Goal: Task Accomplishment & Management: Complete application form

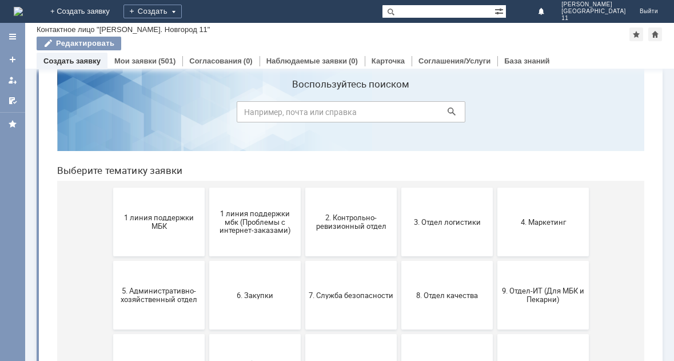
scroll to position [57, 0]
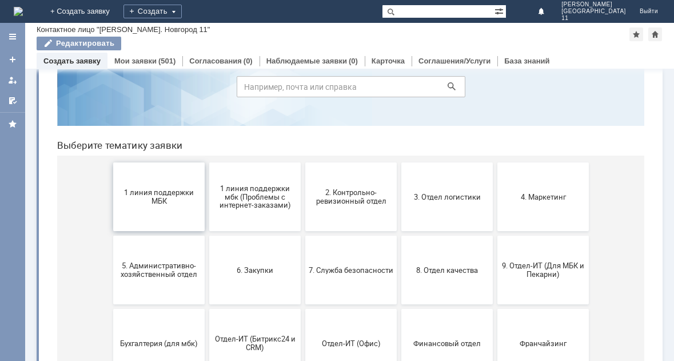
click at [182, 215] on button "1 линия поддержки МБК" at bounding box center [158, 196] width 91 height 69
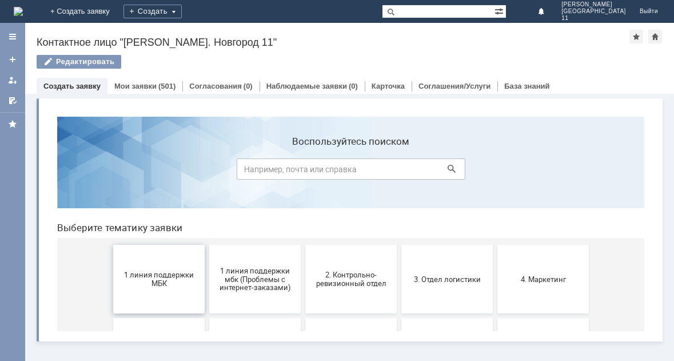
scroll to position [0, 0]
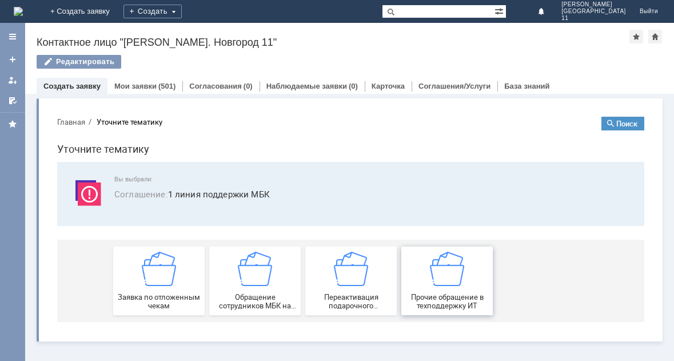
click at [477, 271] on div "Прочие обращение в техподдержку ИТ" at bounding box center [447, 280] width 85 height 58
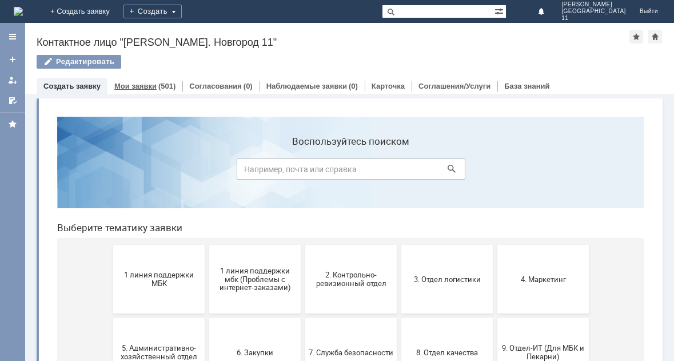
click at [158, 81] on div "Мои заявки (501)" at bounding box center [144, 86] width 75 height 17
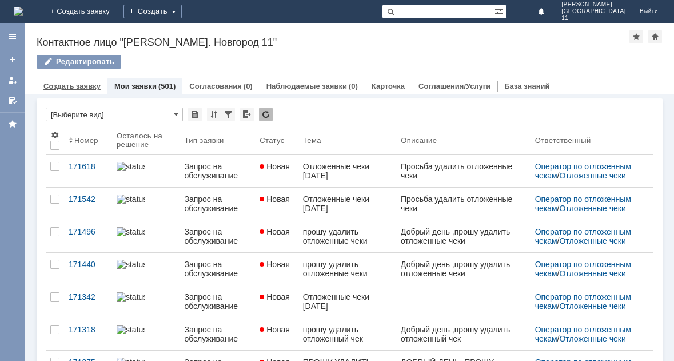
click at [90, 86] on link "Создать заявку" at bounding box center [71, 86] width 57 height 9
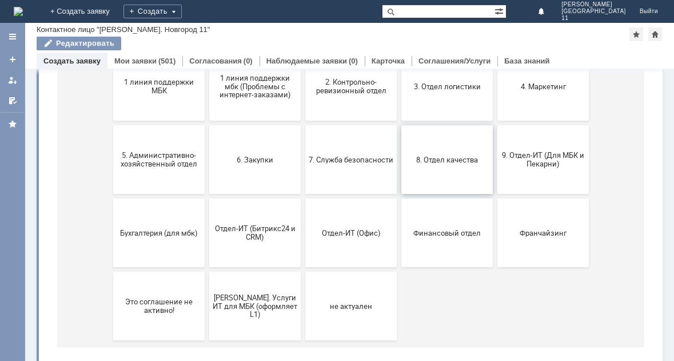
scroll to position [171, 0]
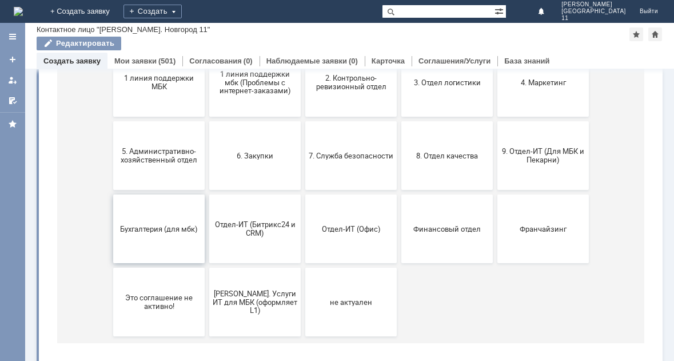
click at [159, 234] on button "Бухгалтерия (для мбк)" at bounding box center [158, 228] width 91 height 69
drag, startPoint x: 363, startPoint y: 289, endPoint x: 411, endPoint y: 199, distance: 101.7
click at [363, 289] on button "не актуален" at bounding box center [350, 301] width 91 height 69
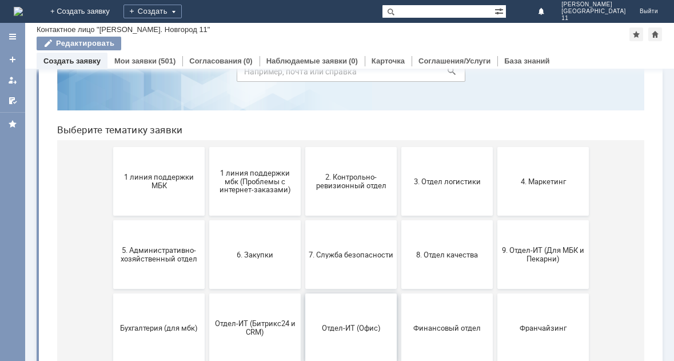
scroll to position [64, 0]
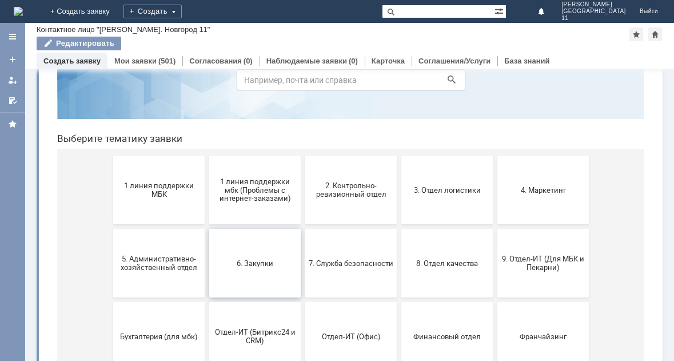
click at [287, 253] on button "6. Закупки" at bounding box center [254, 263] width 91 height 69
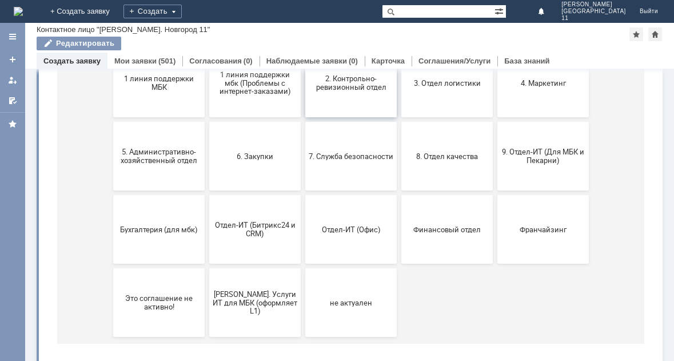
scroll to position [171, 0]
click at [547, 175] on button "9. Отдел-ИТ (Для МБК и Пекарни)" at bounding box center [542, 155] width 91 height 69
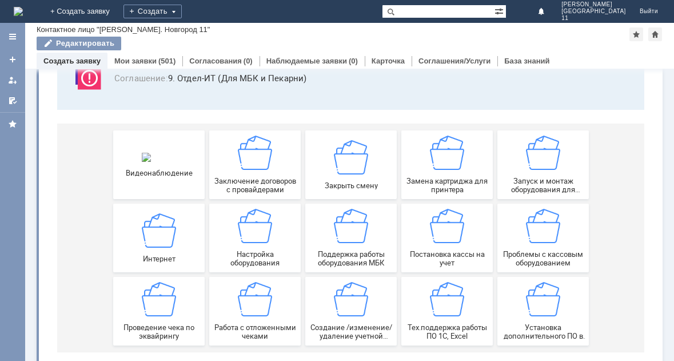
scroll to position [107, 0]
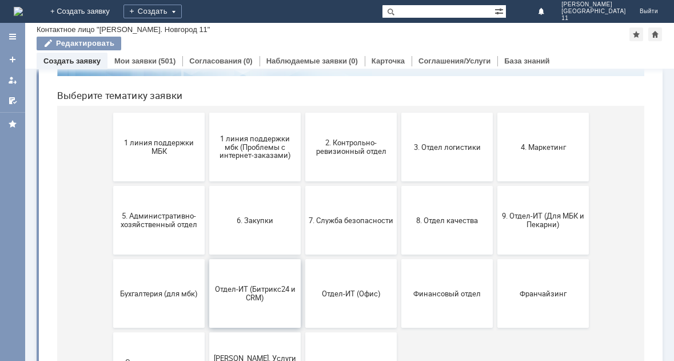
click at [252, 307] on button "Отдел-ИТ (Битрикс24 и CRM)" at bounding box center [254, 293] width 91 height 69
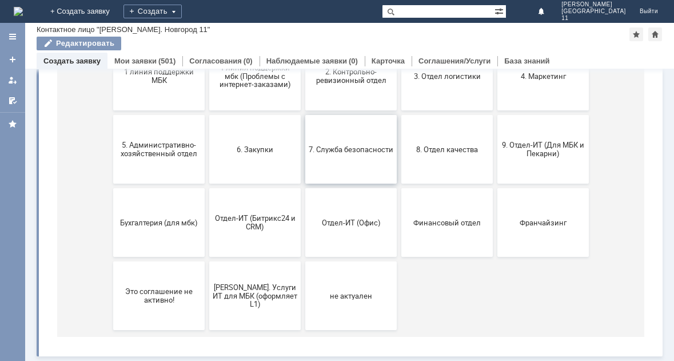
scroll to position [178, 0]
click at [135, 220] on span "Бухгалтерия (для мбк)" at bounding box center [159, 222] width 85 height 9
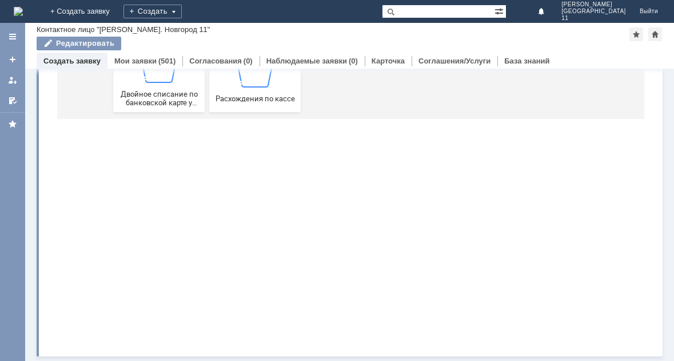
scroll to position [0, 0]
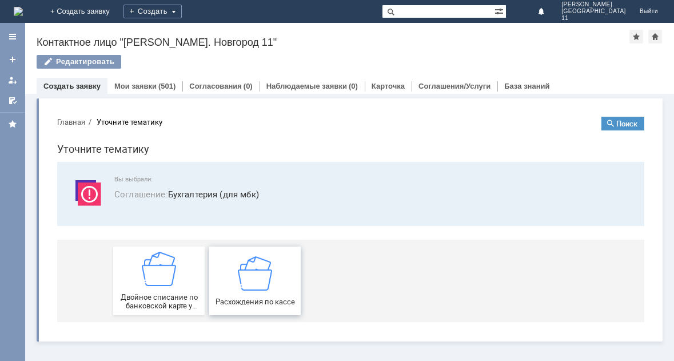
click at [267, 271] on img at bounding box center [255, 272] width 34 height 34
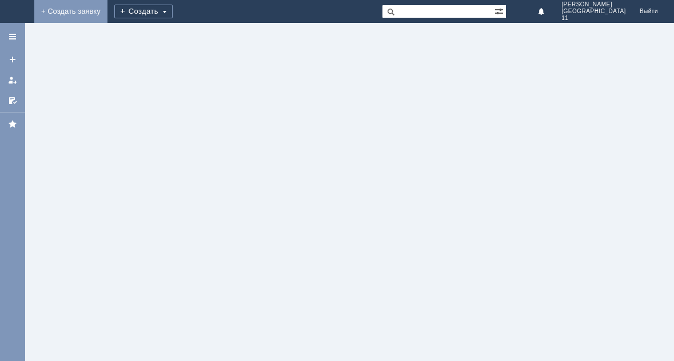
click at [107, 8] on link "+ Создать заявку" at bounding box center [70, 11] width 73 height 23
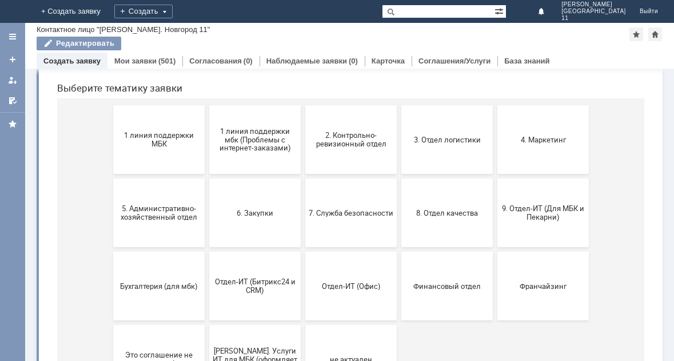
scroll to position [178, 0]
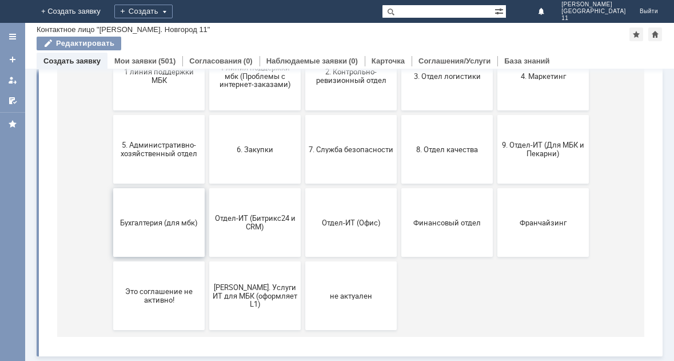
click at [185, 246] on button "Бухгалтерия (для мбк)" at bounding box center [158, 222] width 91 height 69
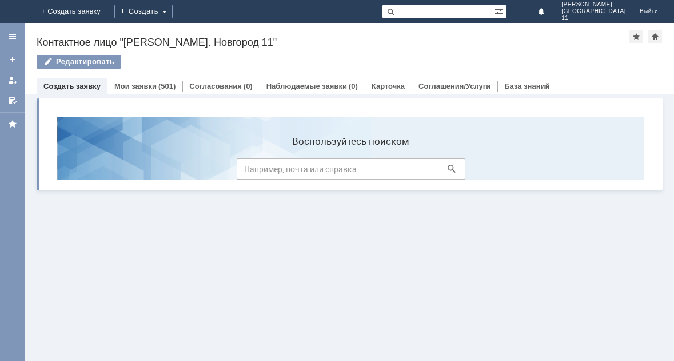
scroll to position [0, 0]
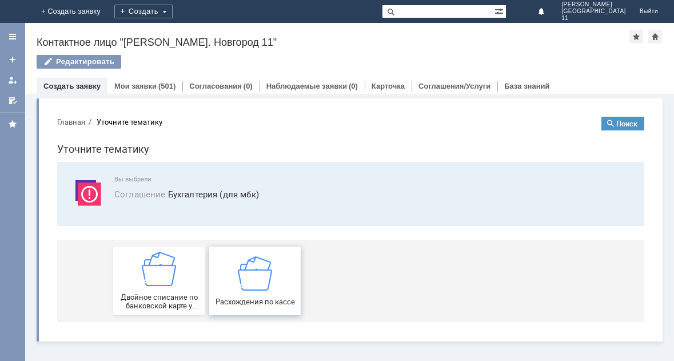
click at [238, 278] on div "Расхождения по кассе" at bounding box center [255, 280] width 85 height 50
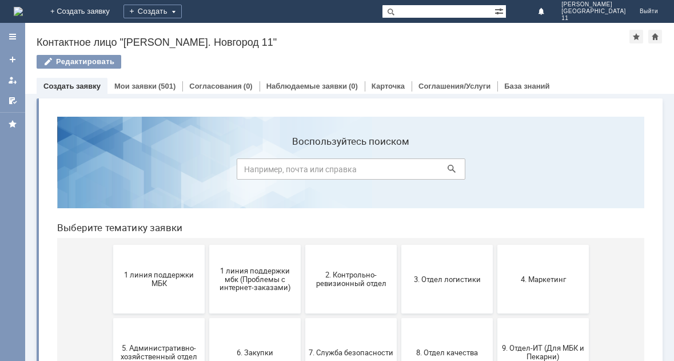
scroll to position [57, 0]
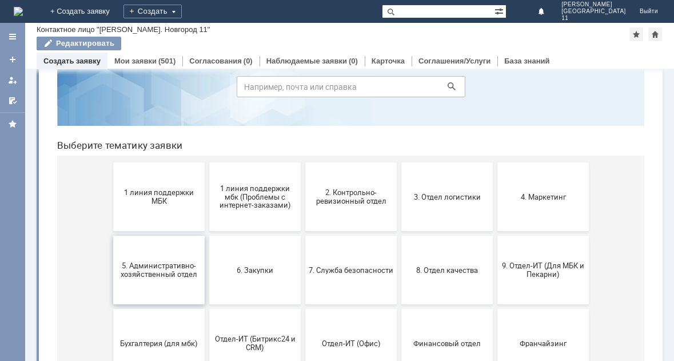
click at [187, 258] on button "5. Административно-хозяйственный отдел" at bounding box center [158, 269] width 91 height 69
click at [243, 252] on button "6. Закупки" at bounding box center [254, 269] width 91 height 69
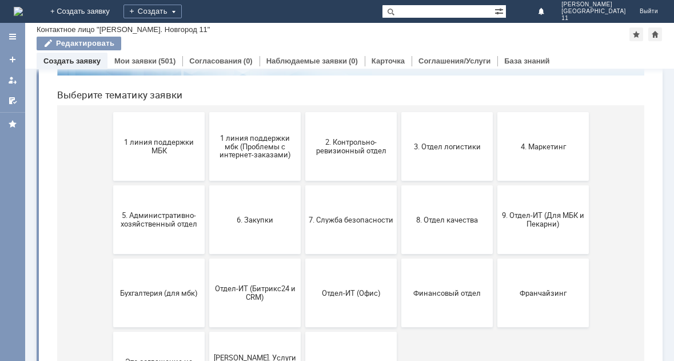
scroll to position [114, 0]
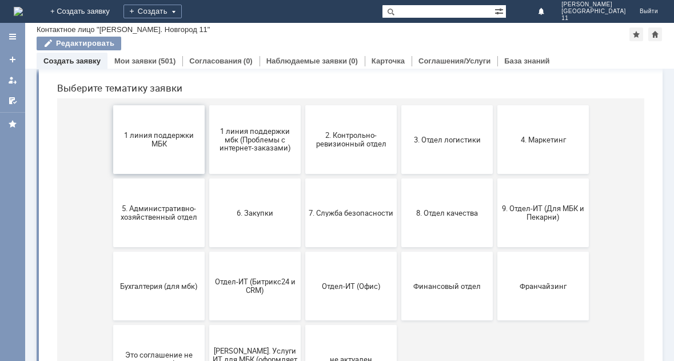
click at [148, 120] on button "1 линия поддержки МБК" at bounding box center [158, 139] width 91 height 69
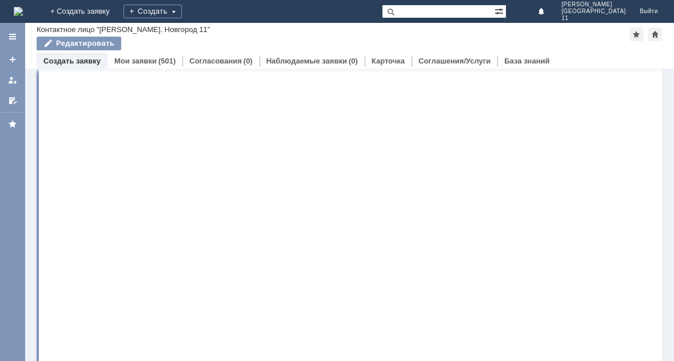
scroll to position [0, 0]
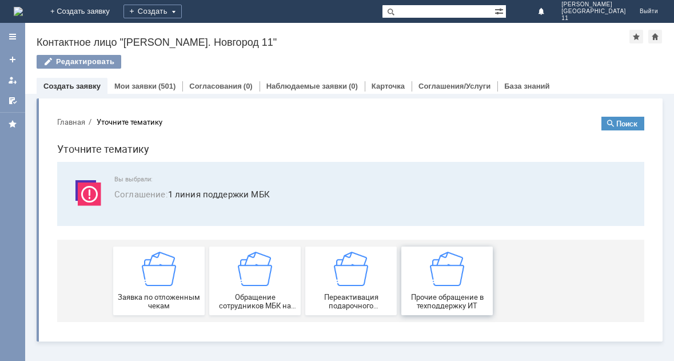
click at [463, 288] on div "Прочие обращение в техподдержку ИТ" at bounding box center [447, 280] width 85 height 58
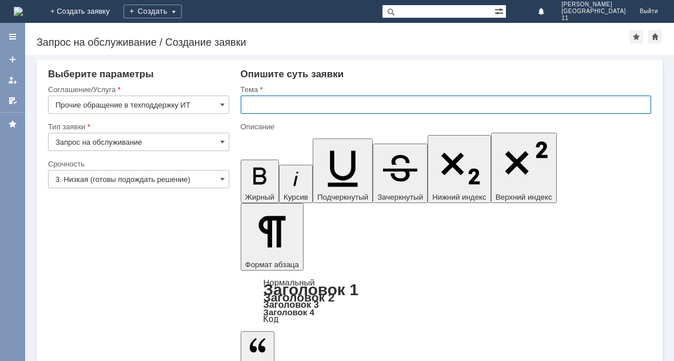
click at [296, 105] on input "text" at bounding box center [446, 104] width 411 height 18
type input "g"
type input "парфюмерная вода"
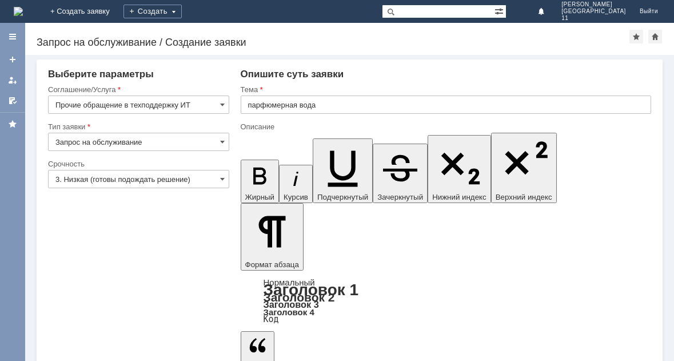
drag, startPoint x: 338, startPoint y: 2917, endPoint x: 294, endPoint y: 3126, distance: 213.7
drag, startPoint x: 375, startPoint y: 2922, endPoint x: 396, endPoint y: 2926, distance: 21.4
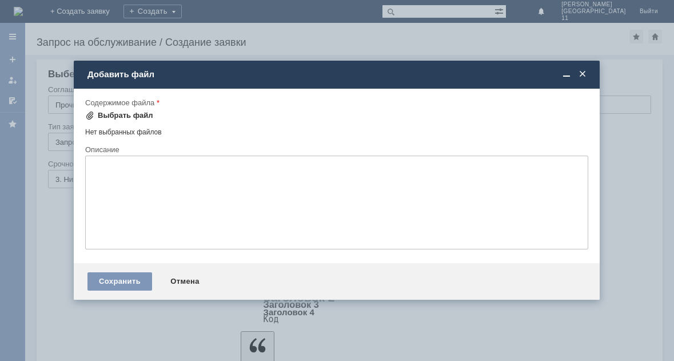
click at [135, 115] on div "Выбрать файл" at bounding box center [125, 115] width 55 height 9
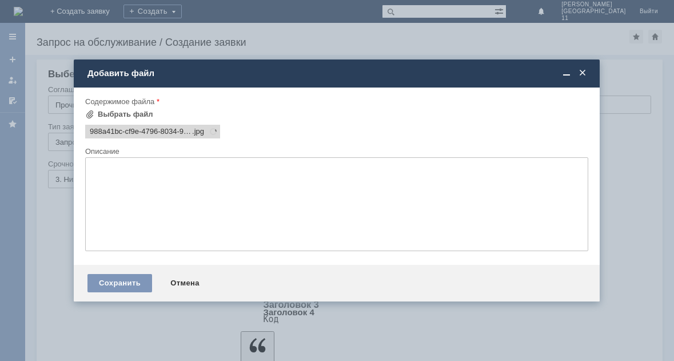
scroll to position [0, 0]
click at [126, 113] on div "Выбрать файл" at bounding box center [125, 114] width 55 height 9
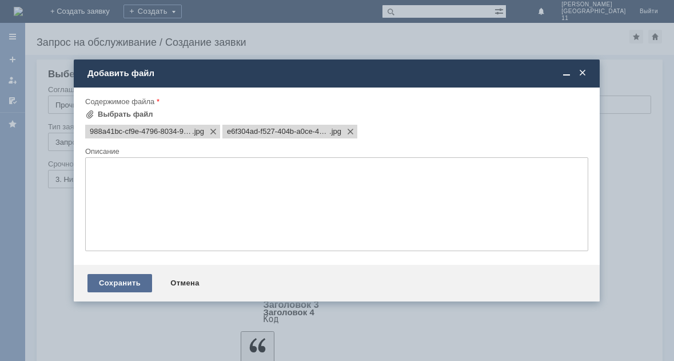
click at [133, 282] on div "Сохранить" at bounding box center [119, 283] width 65 height 18
